Goal: Information Seeking & Learning: Learn about a topic

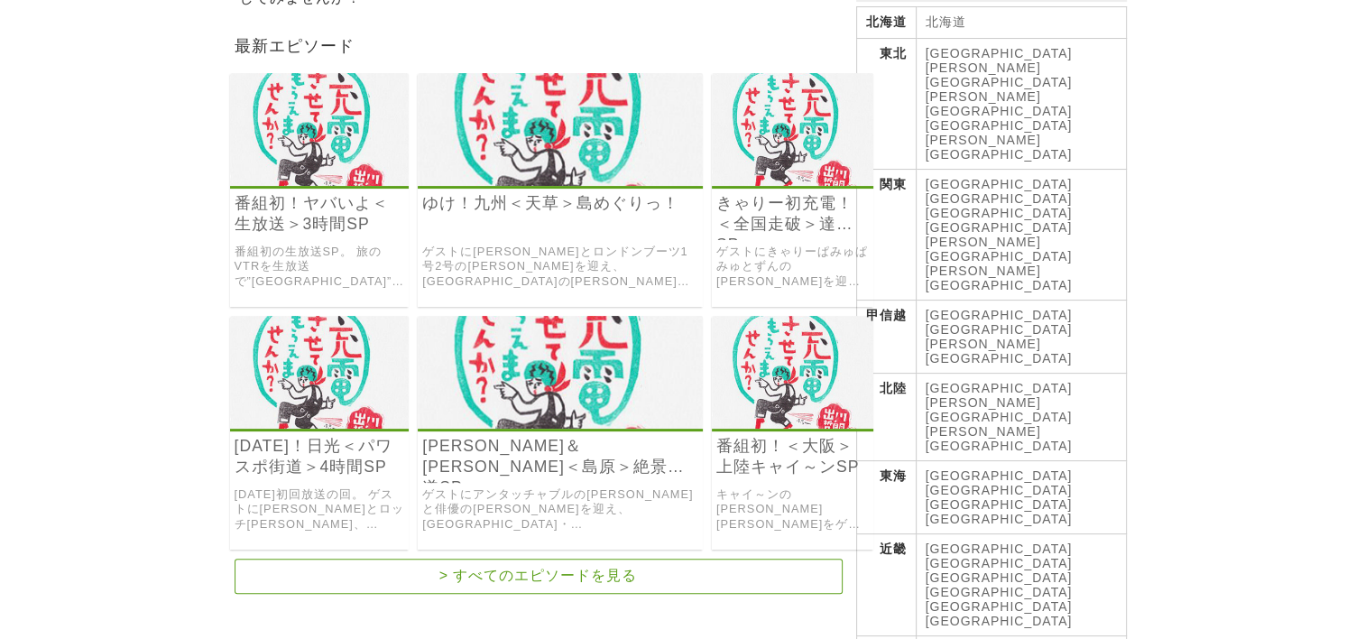
scroll to position [451, 0]
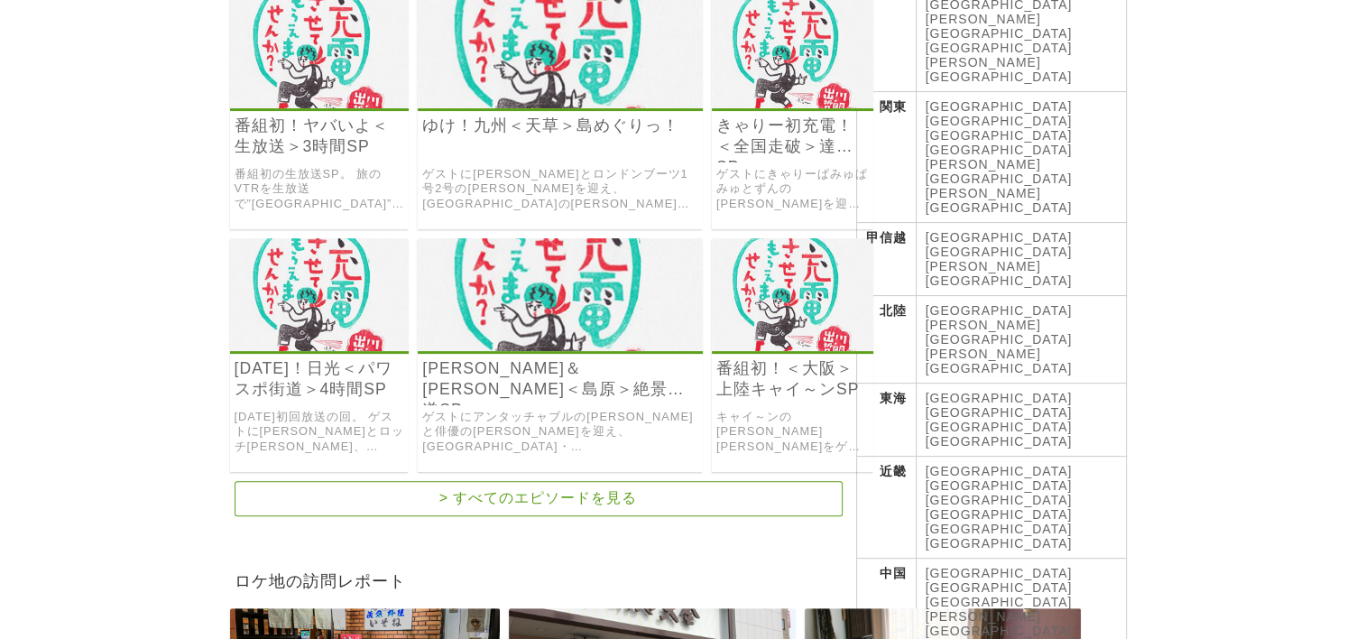
click at [986, 405] on link "[GEOGRAPHIC_DATA]" at bounding box center [999, 412] width 147 height 14
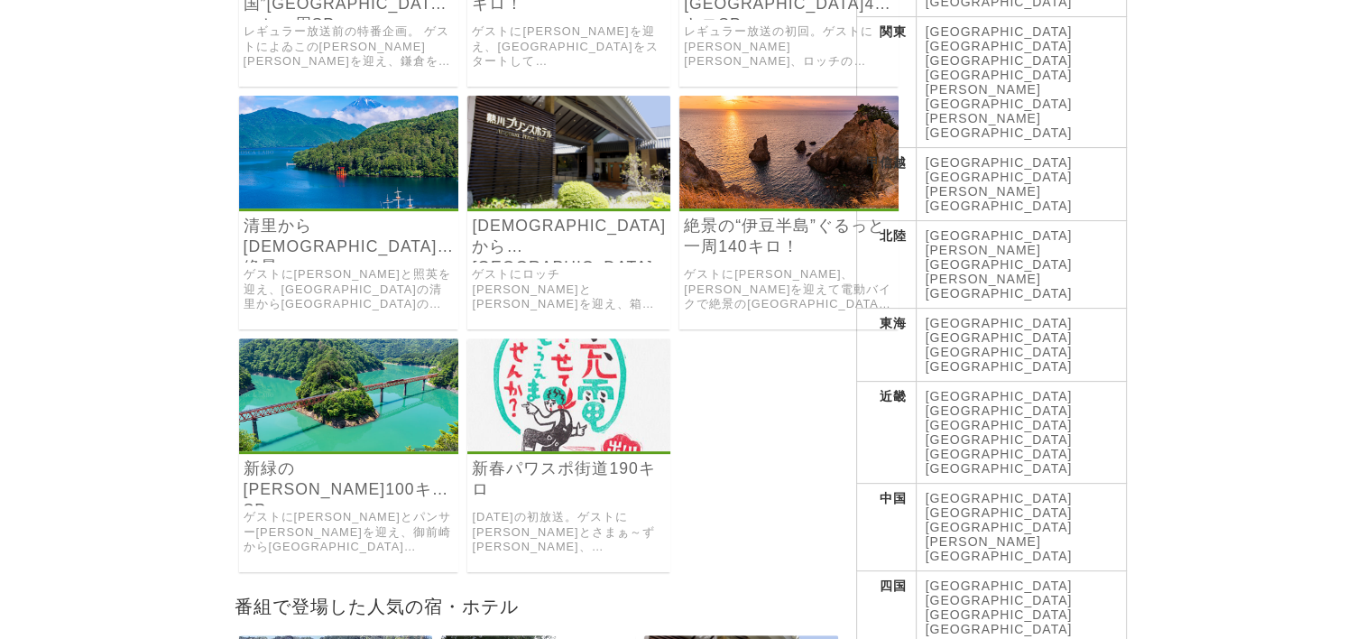
scroll to position [541, 0]
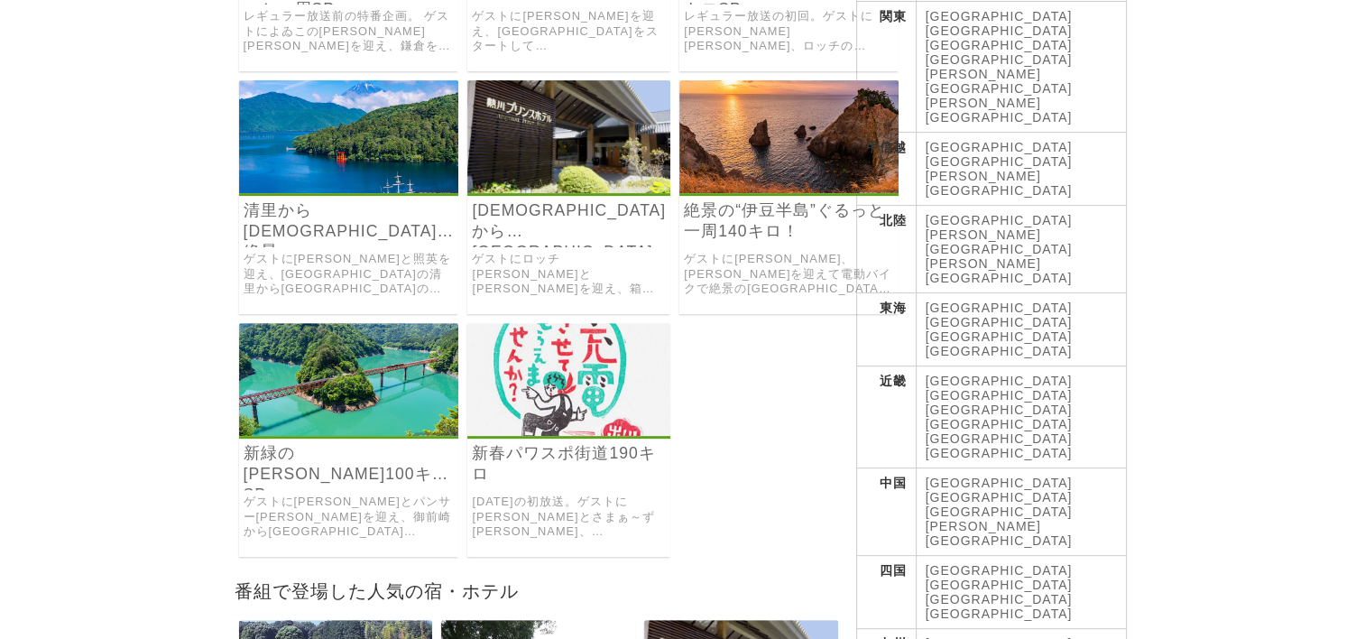
click at [541, 383] on img at bounding box center [568, 379] width 203 height 113
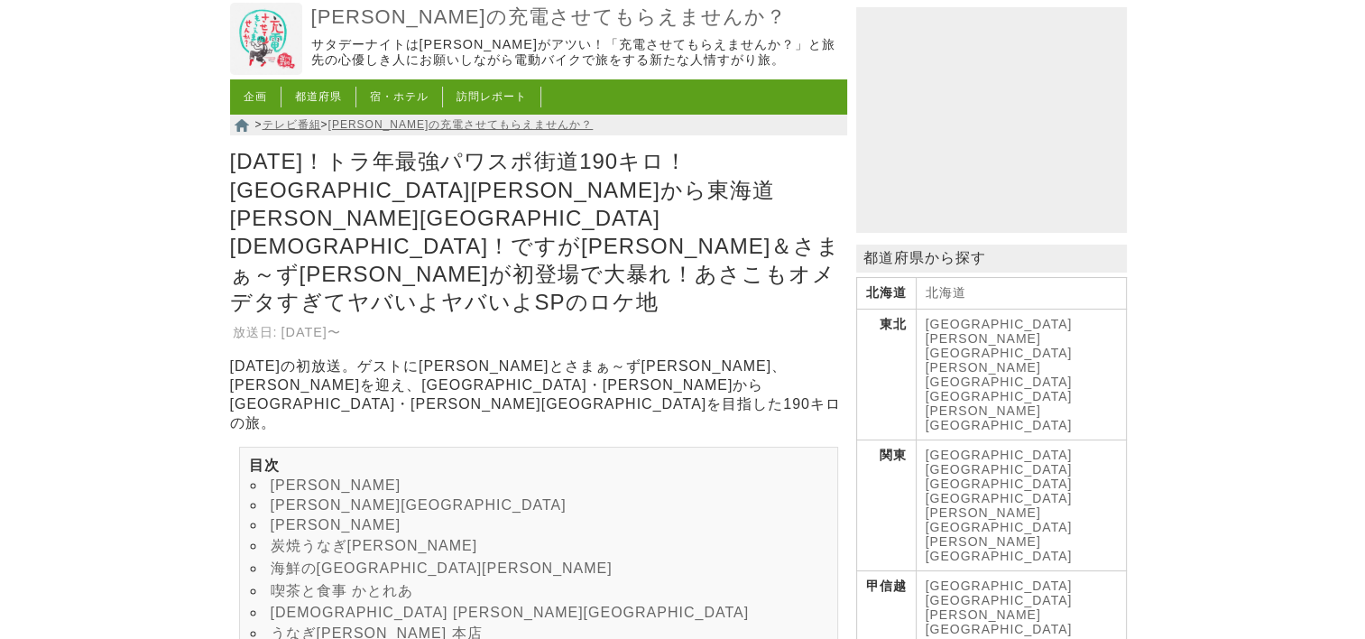
scroll to position [361, 0]
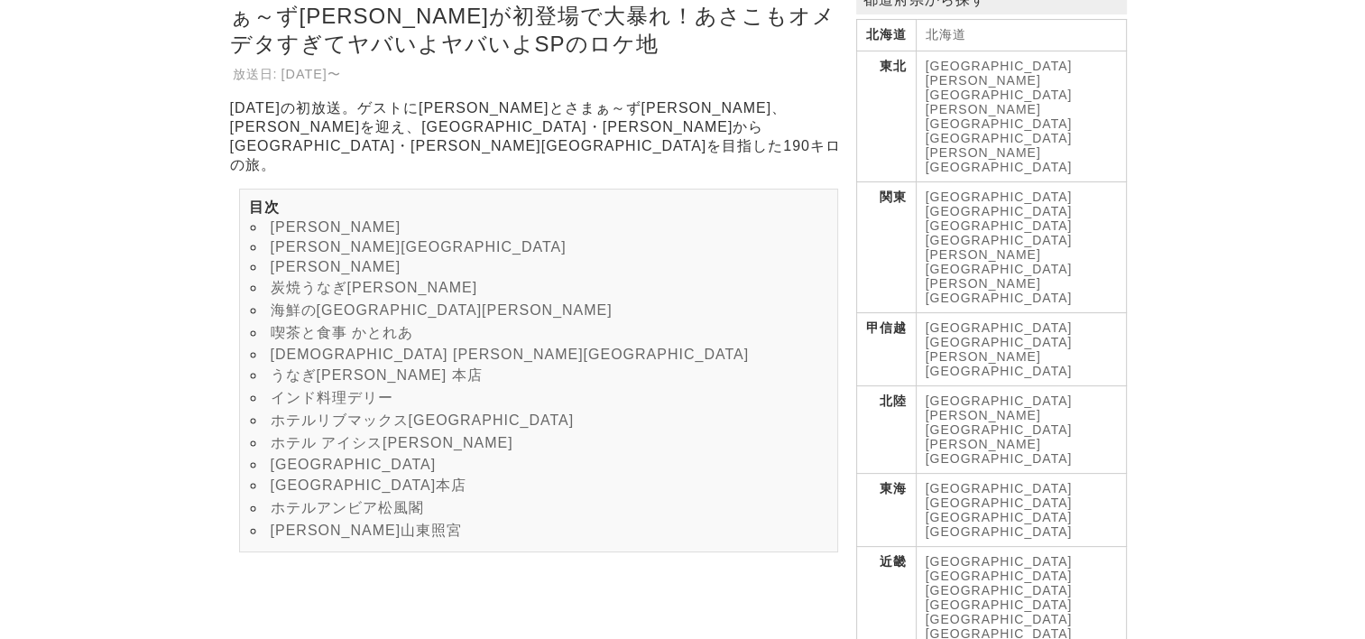
click at [368, 367] on link "うなぎ八百徳 本店" at bounding box center [377, 374] width 212 height 15
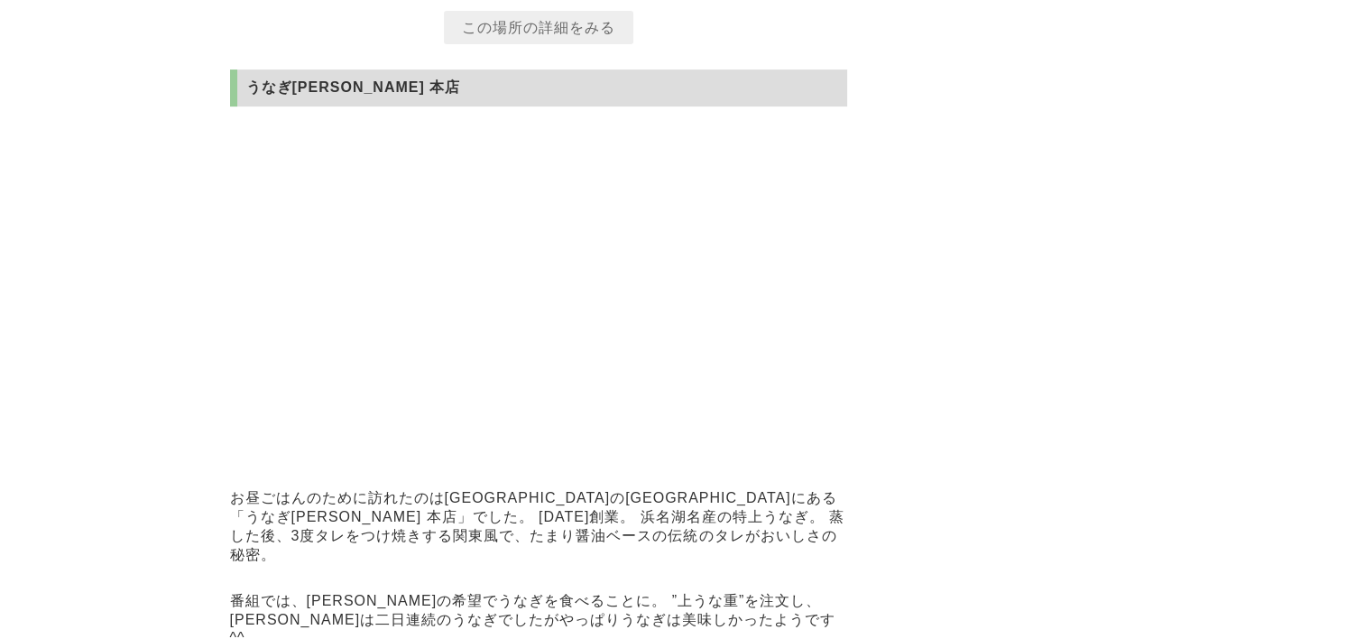
scroll to position [7358, 0]
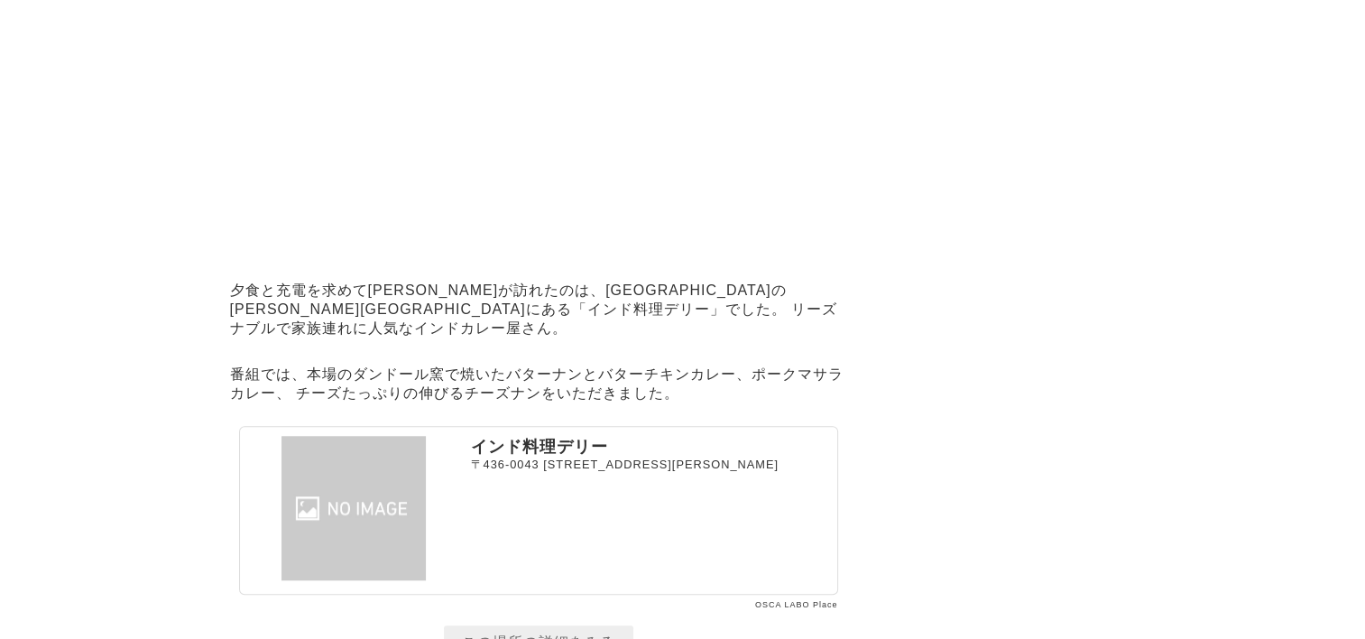
scroll to position [8350, 0]
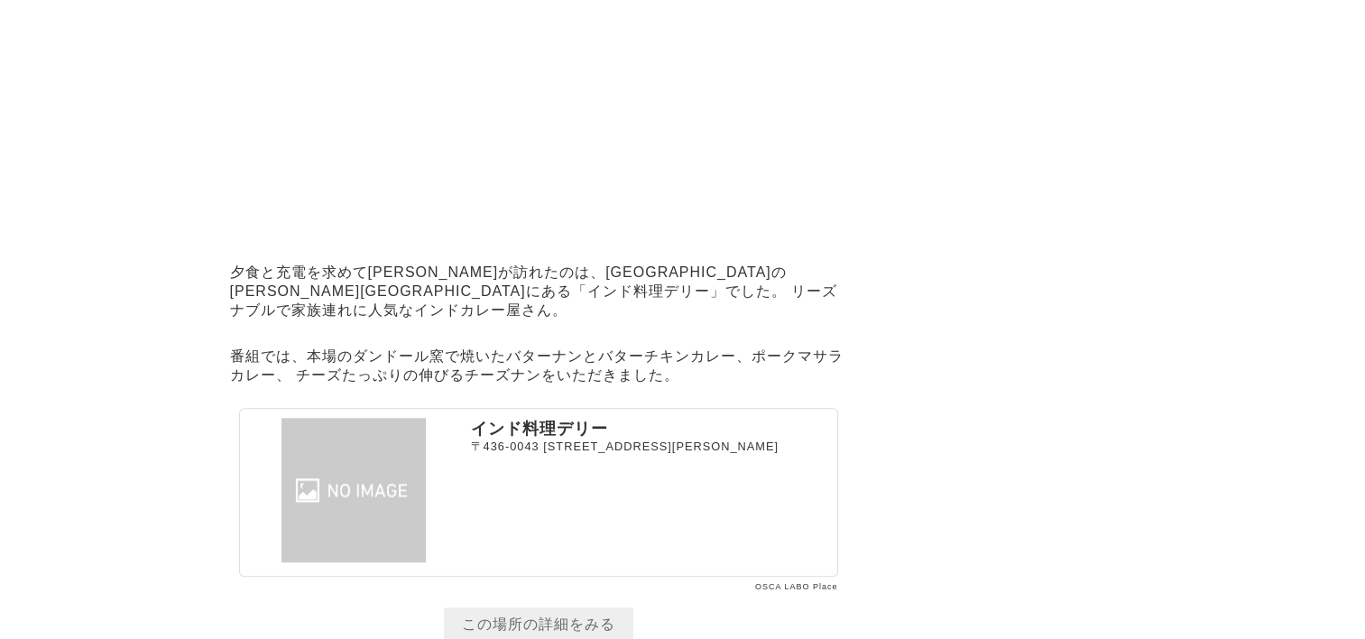
click at [559, 607] on link "この場所の詳細をみる" at bounding box center [538, 623] width 189 height 33
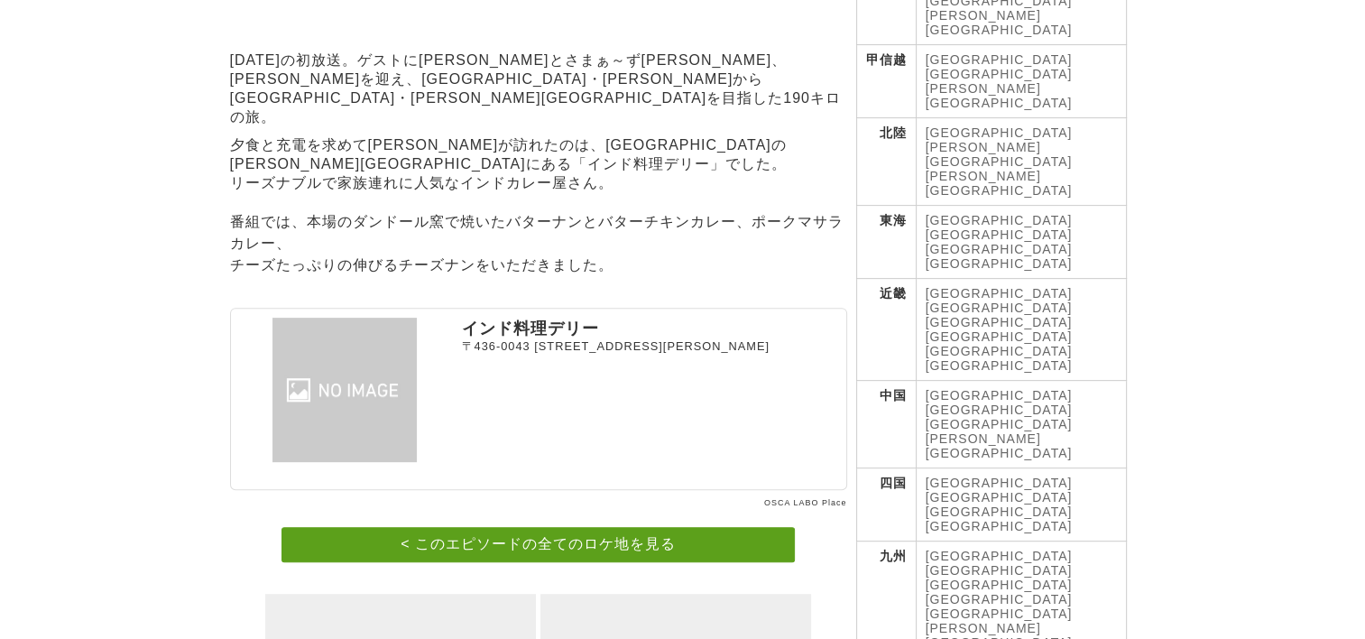
scroll to position [632, 0]
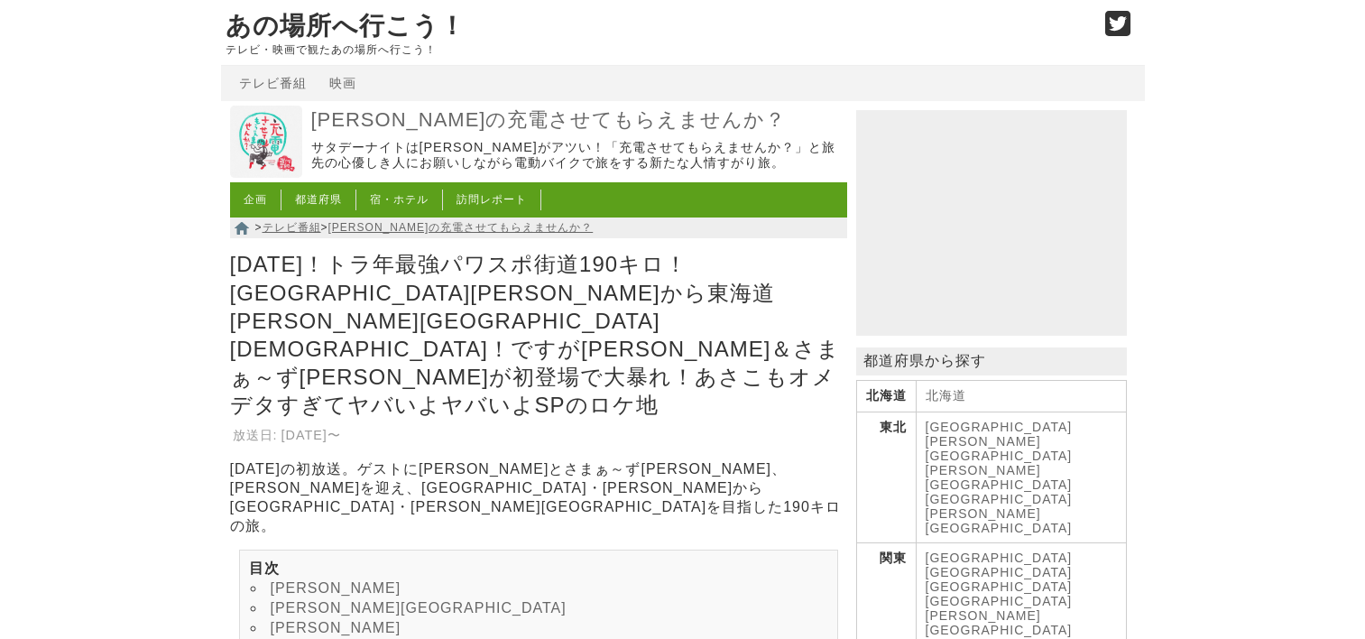
scroll to position [8350, 0]
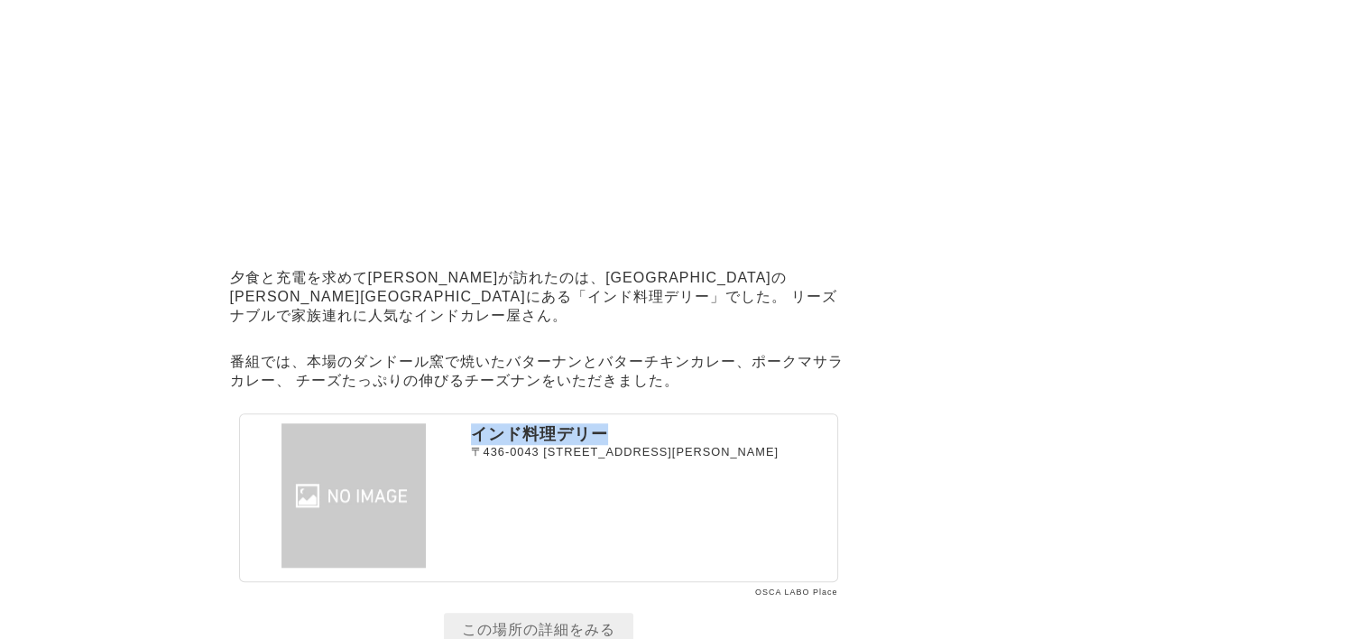
drag, startPoint x: 473, startPoint y: 241, endPoint x: 607, endPoint y: 245, distance: 134.5
click at [607, 423] on p "インド料理デリー" at bounding box center [651, 434] width 361 height 22
copy p "インド料理デリー"
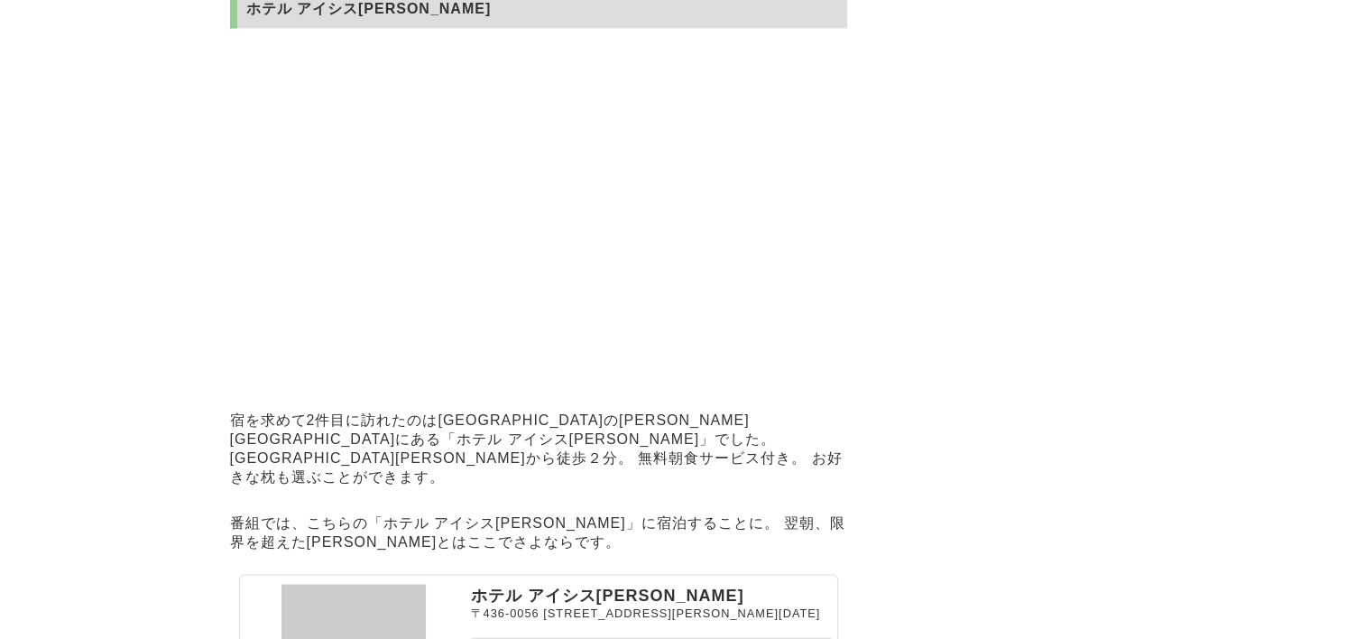
scroll to position [9974, 0]
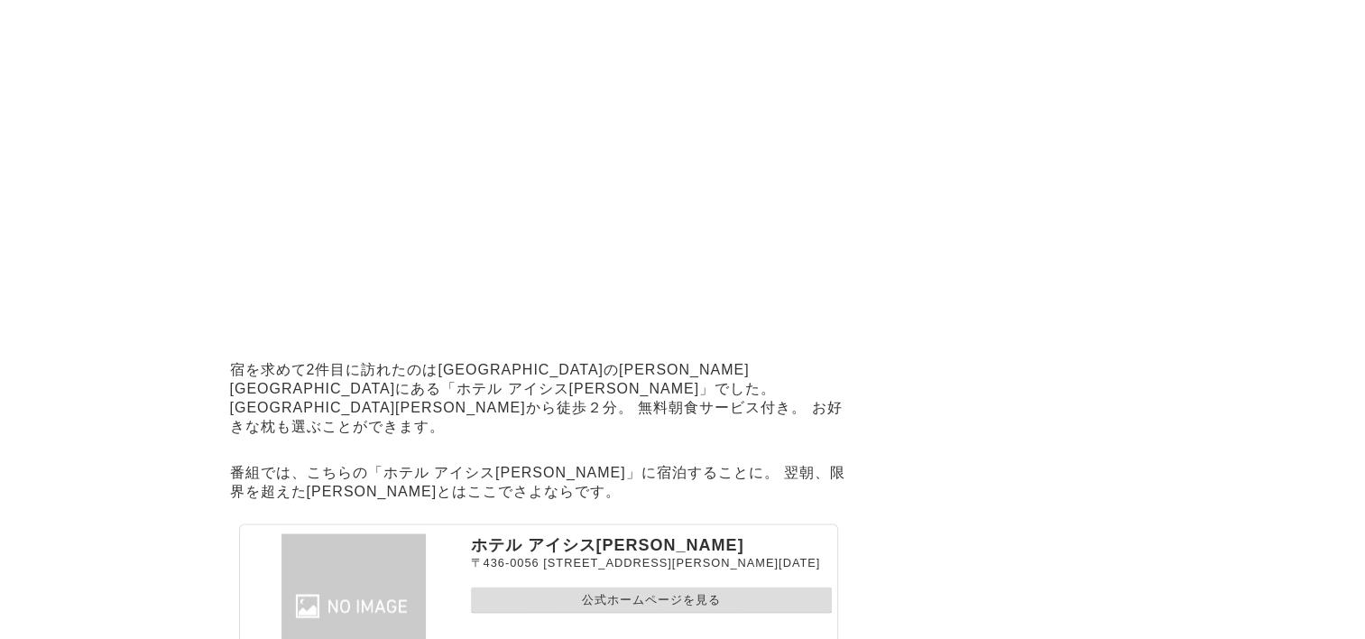
click at [627, 586] on link "公式ホームページを見る" at bounding box center [651, 599] width 361 height 26
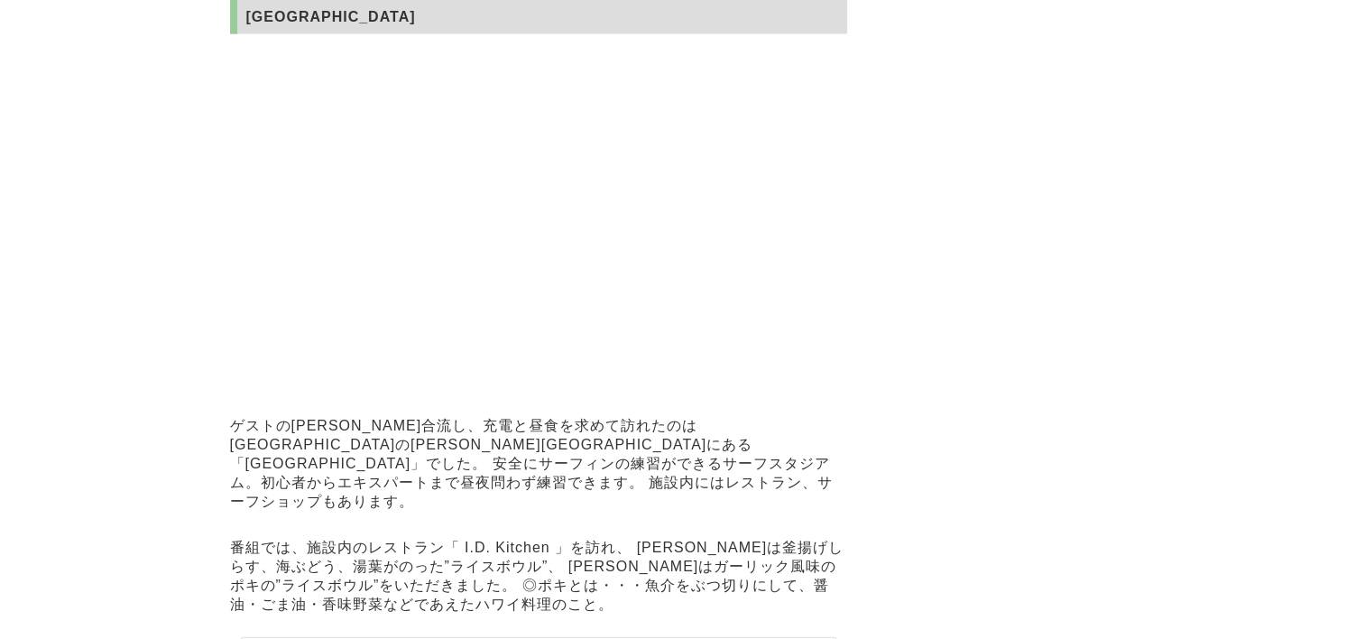
scroll to position [10786, 0]
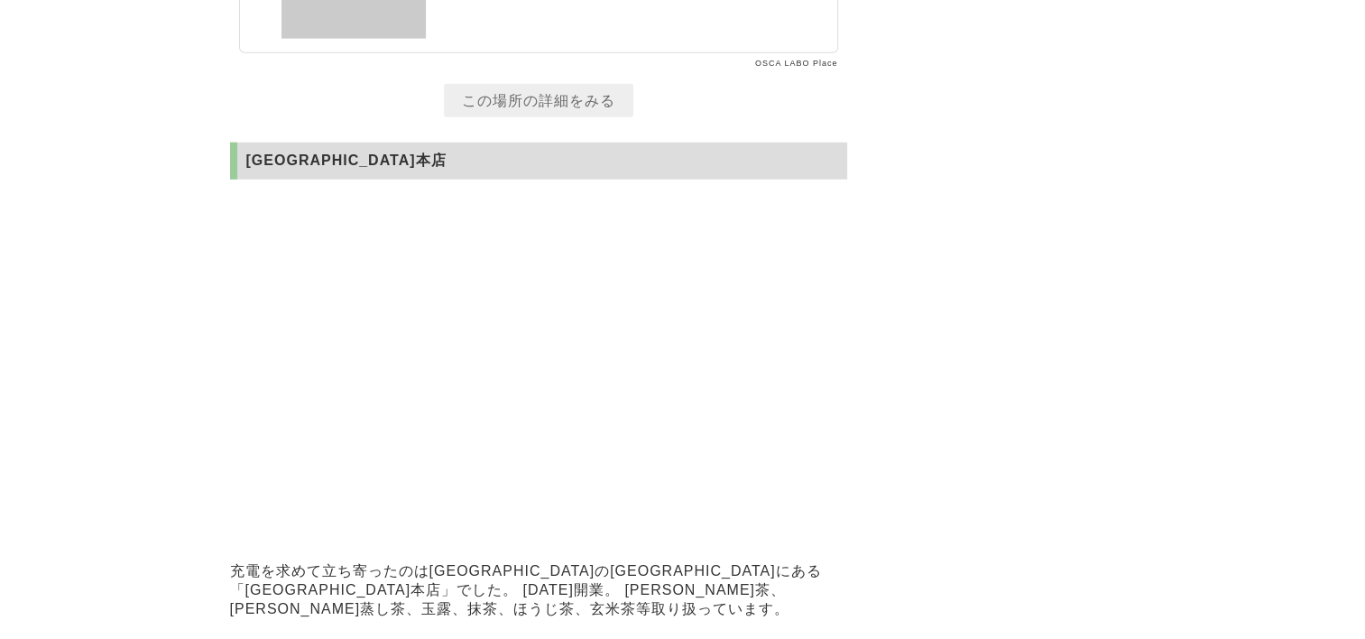
scroll to position [11598, 0]
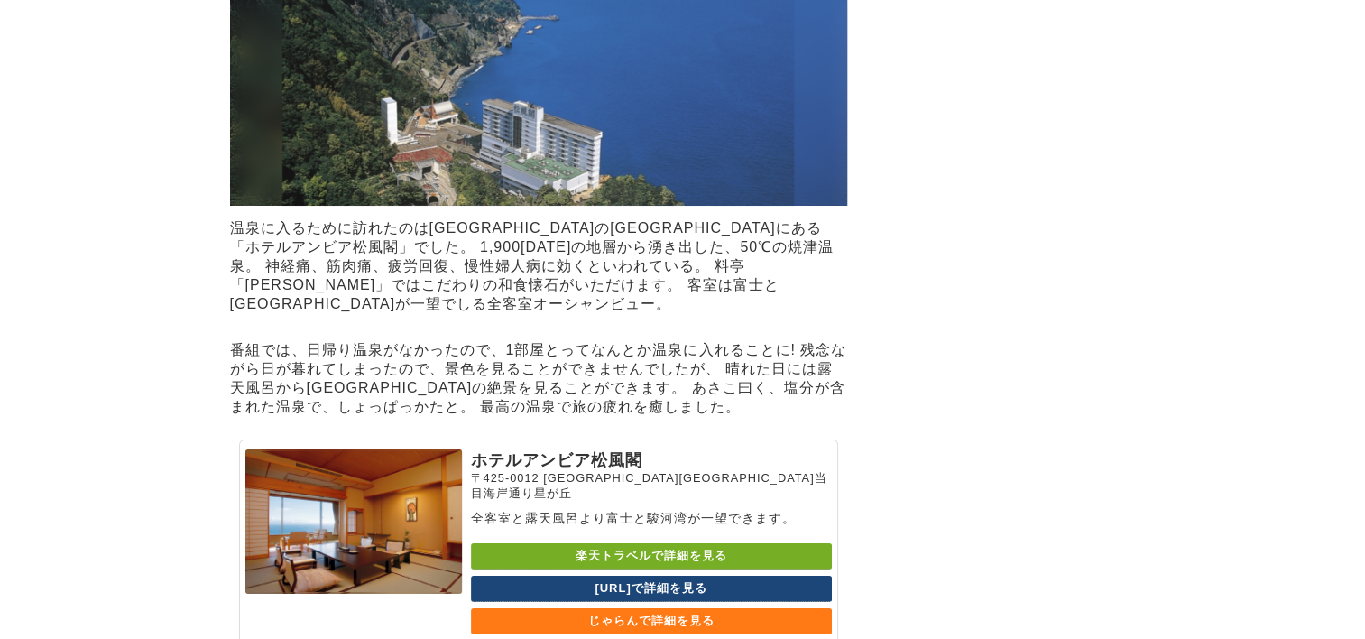
scroll to position [12681, 0]
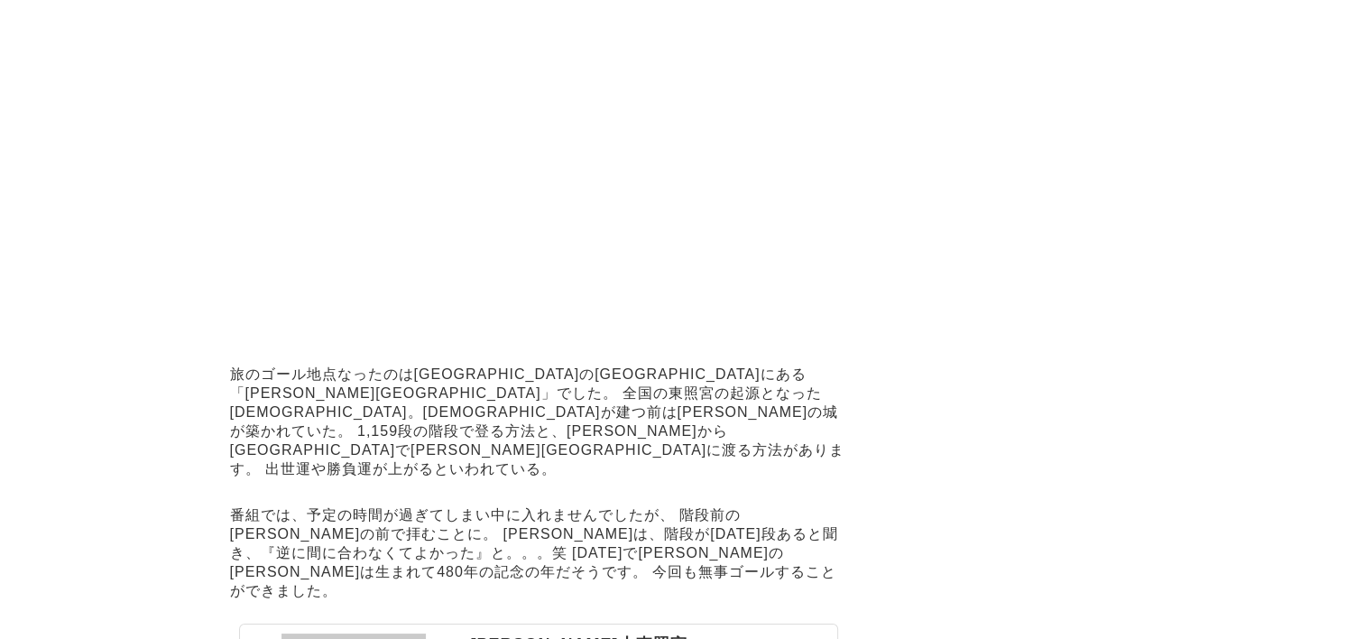
scroll to position [13673, 0]
